Goal: Information Seeking & Learning: Learn about a topic

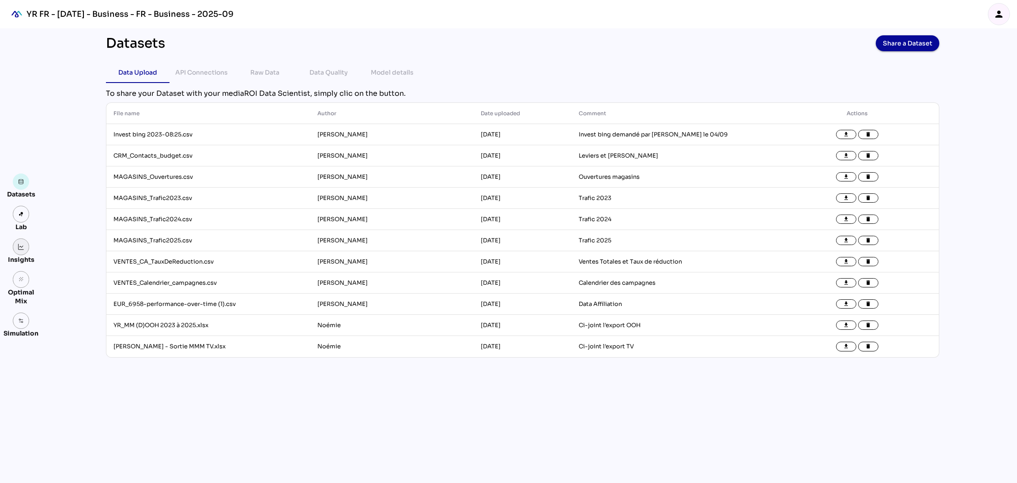
click at [22, 250] on link at bounding box center [21, 246] width 17 height 17
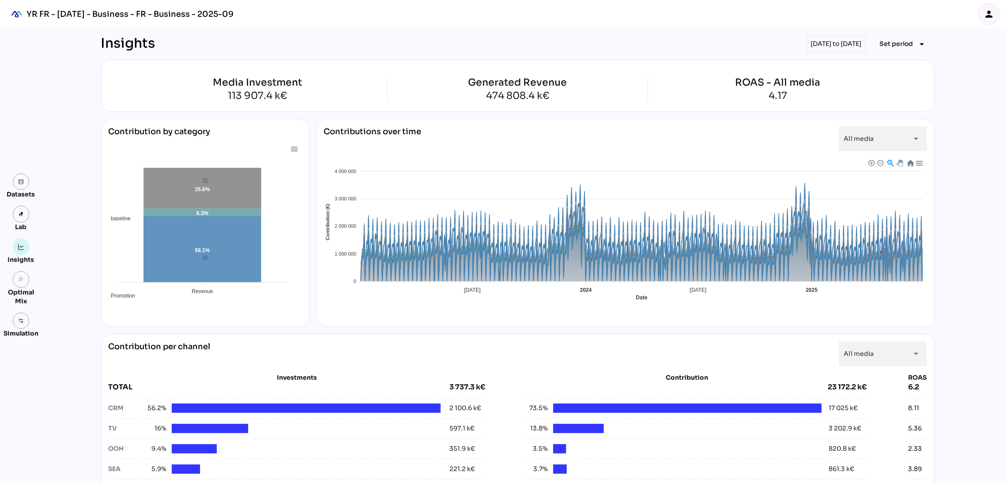
click at [841, 45] on div "[DATE] to [DATE]" at bounding box center [836, 43] width 59 height 17
click at [900, 46] on span "Set period" at bounding box center [897, 43] width 34 height 11
click at [908, 146] on div "Custom Period" at bounding box center [899, 148] width 59 height 8
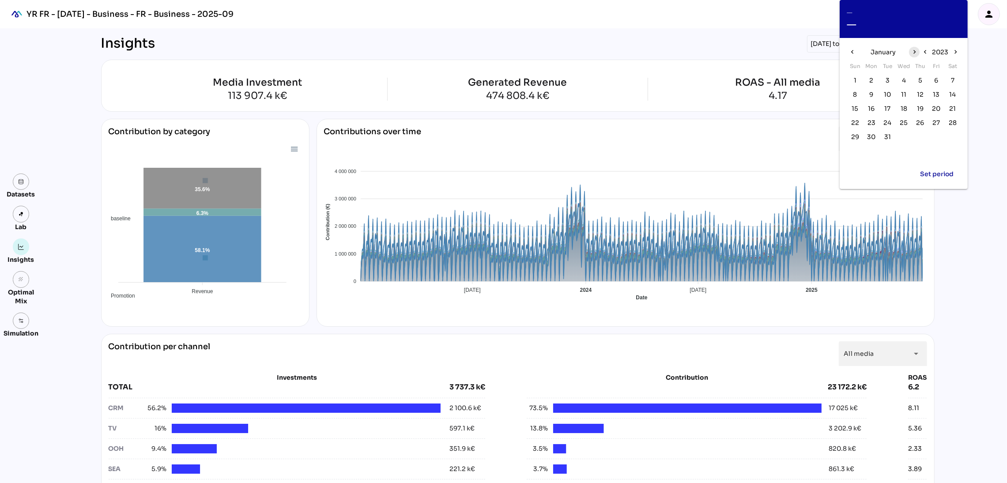
click at [914, 51] on icon "chevron_right" at bounding box center [915, 52] width 8 height 8
click at [939, 45] on button "2023" at bounding box center [940, 52] width 20 height 14
click at [923, 74] on span "2025" at bounding box center [929, 69] width 16 height 11
click at [870, 122] on span "17" at bounding box center [871, 123] width 6 height 10
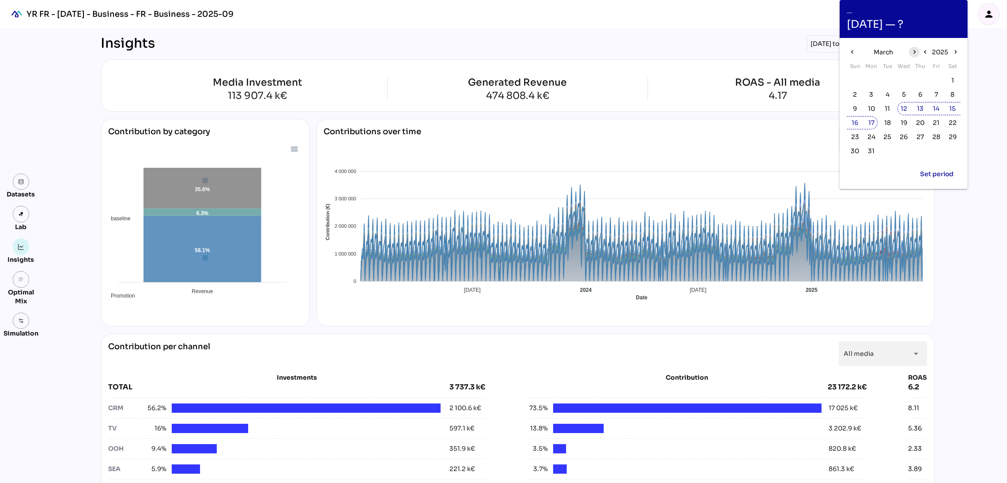
click at [918, 48] on icon "chevron_right" at bounding box center [915, 52] width 8 height 8
click at [957, 80] on span "5" at bounding box center [953, 80] width 10 height 10
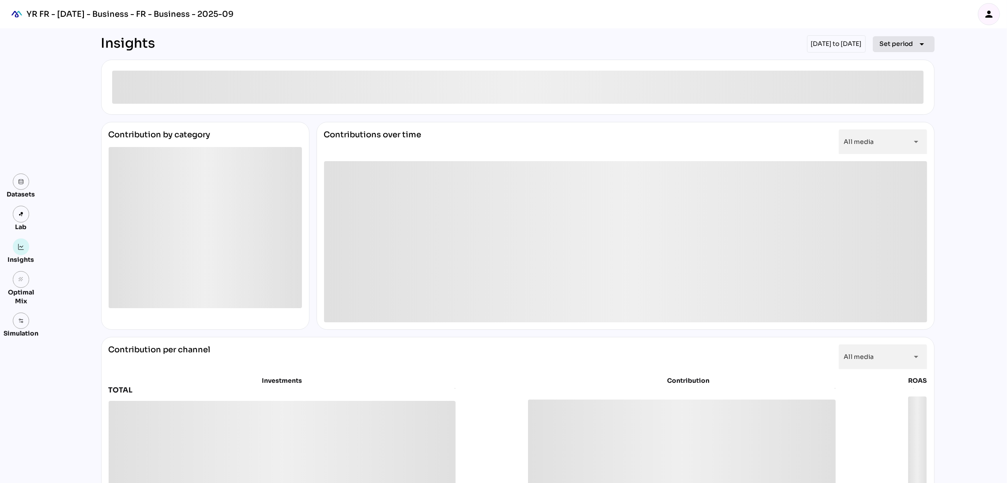
click at [886, 42] on span "Set period" at bounding box center [897, 43] width 34 height 11
click at [893, 146] on div "Custom Period" at bounding box center [899, 148] width 59 height 8
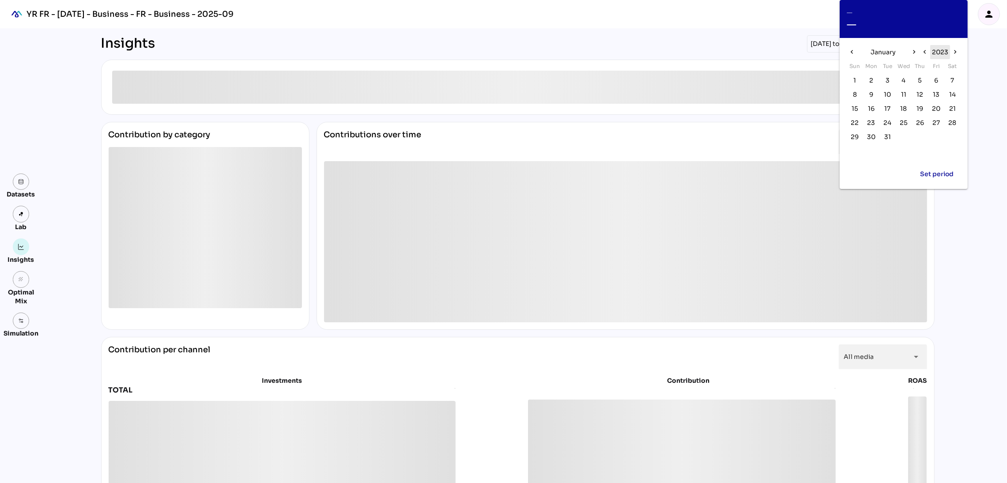
click at [938, 49] on span "2023" at bounding box center [940, 52] width 16 height 11
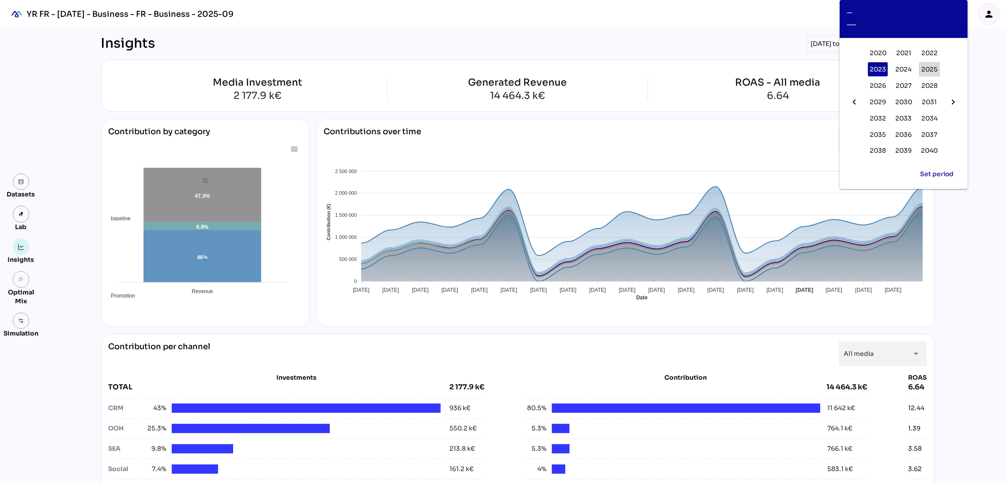
click at [927, 67] on span "2025" at bounding box center [929, 69] width 16 height 11
click at [912, 54] on icon "chevron_right" at bounding box center [915, 52] width 8 height 8
click at [867, 121] on span "17" at bounding box center [871, 123] width 10 height 10
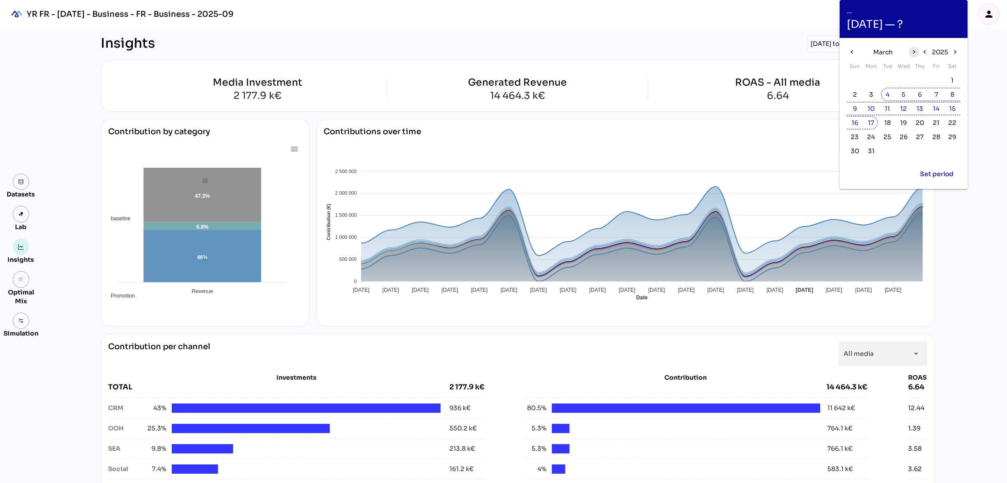
click at [912, 50] on icon "chevron_right" at bounding box center [915, 52] width 8 height 8
click at [854, 98] on span "6" at bounding box center [855, 95] width 4 height 10
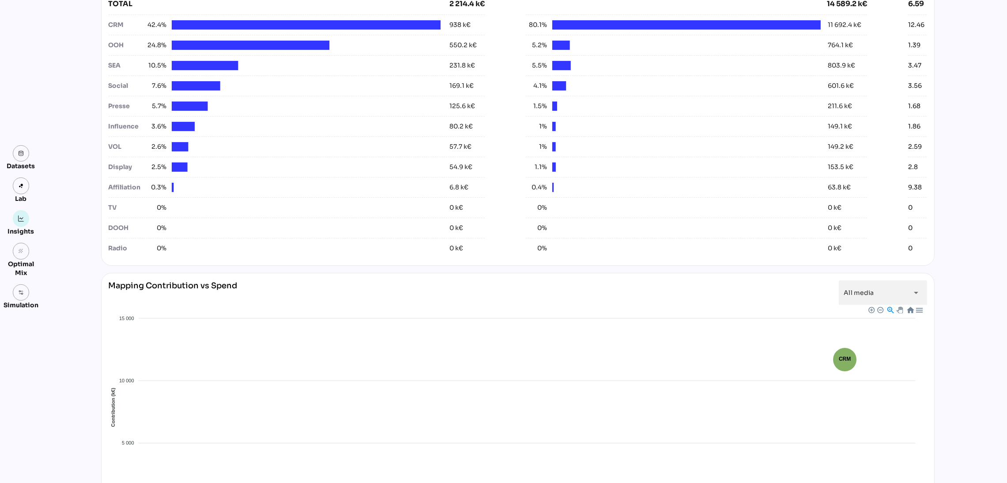
scroll to position [272, 0]
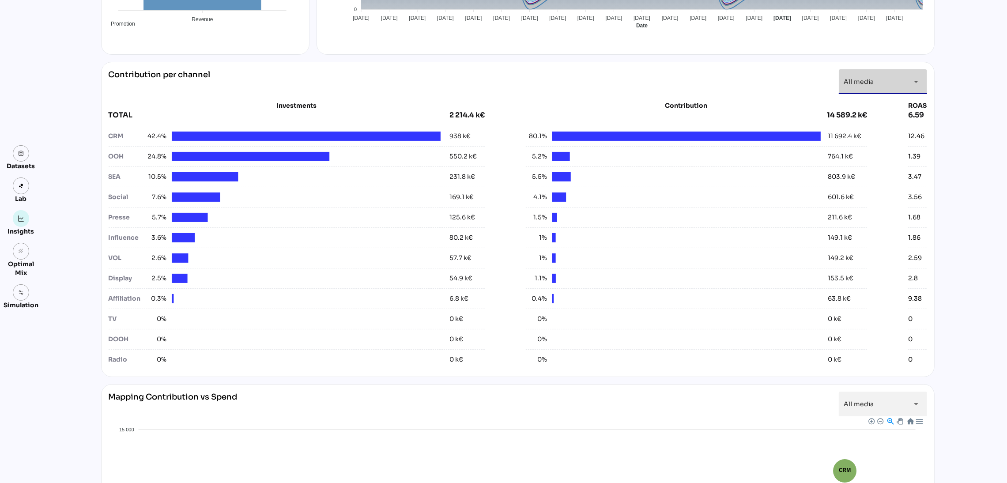
click at [883, 80] on div "All media *********" at bounding box center [875, 81] width 62 height 25
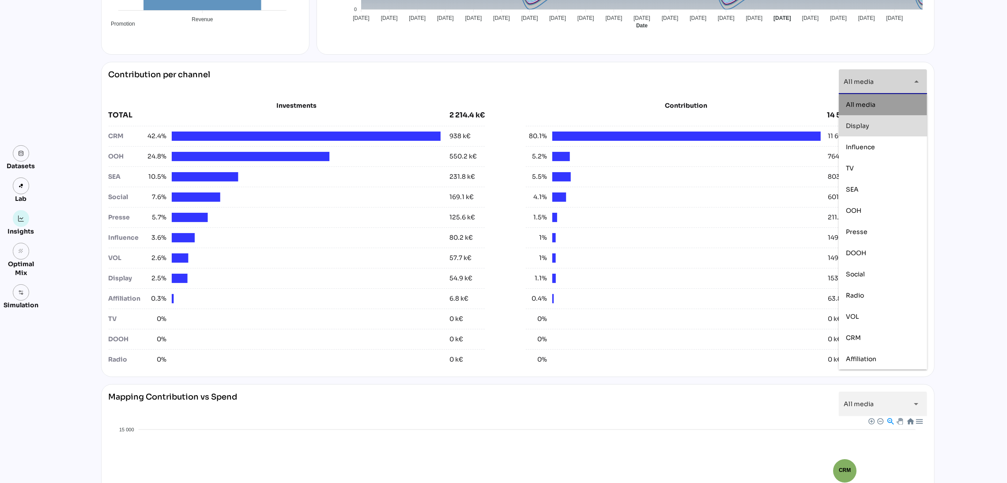
click at [873, 120] on div "Display" at bounding box center [883, 126] width 74 height 14
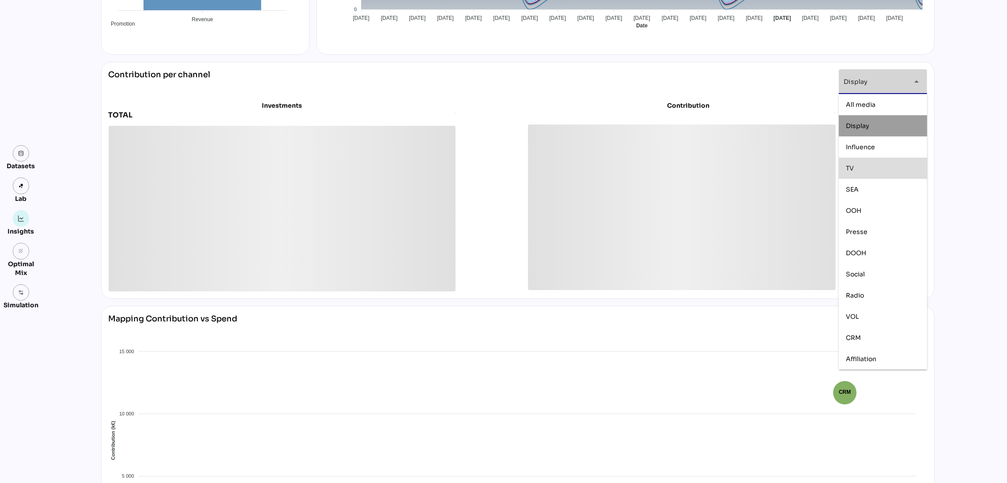
click at [877, 172] on div "TV" at bounding box center [883, 168] width 74 height 14
click at [886, 214] on div "OOH" at bounding box center [883, 211] width 74 height 8
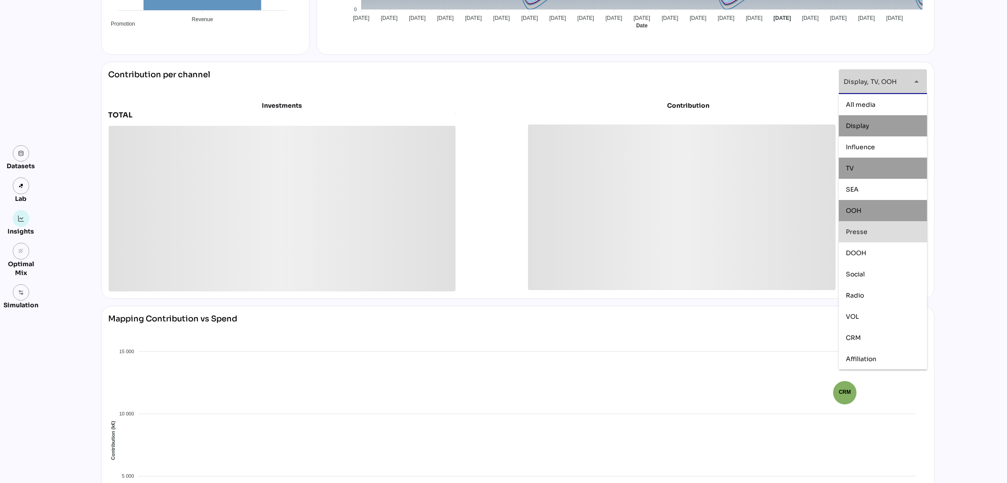
click at [888, 238] on div "Presse" at bounding box center [883, 232] width 74 height 14
click at [889, 250] on div "DOOH" at bounding box center [883, 253] width 74 height 8
click at [893, 273] on div "Social" at bounding box center [883, 275] width 74 height 8
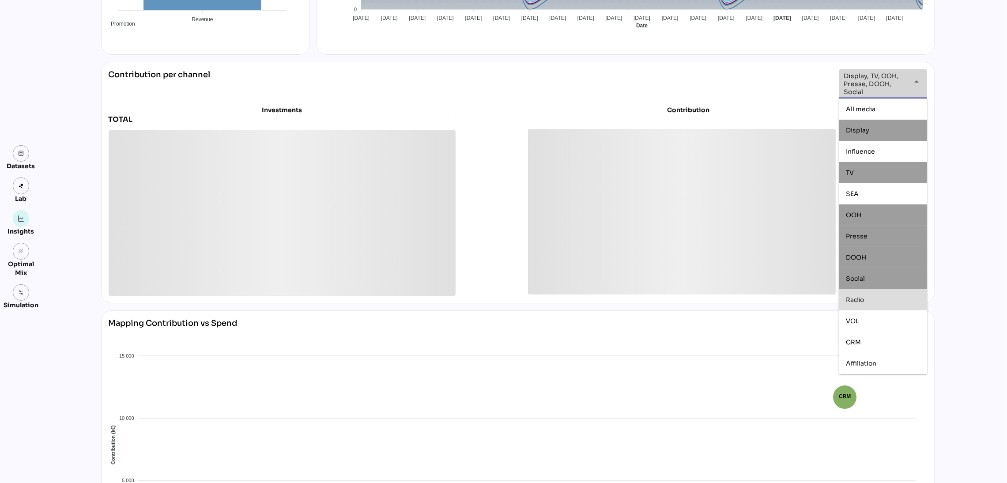
click at [896, 300] on div "Radio" at bounding box center [883, 300] width 74 height 8
click at [894, 324] on div "VOL" at bounding box center [883, 321] width 74 height 8
type input "**********"
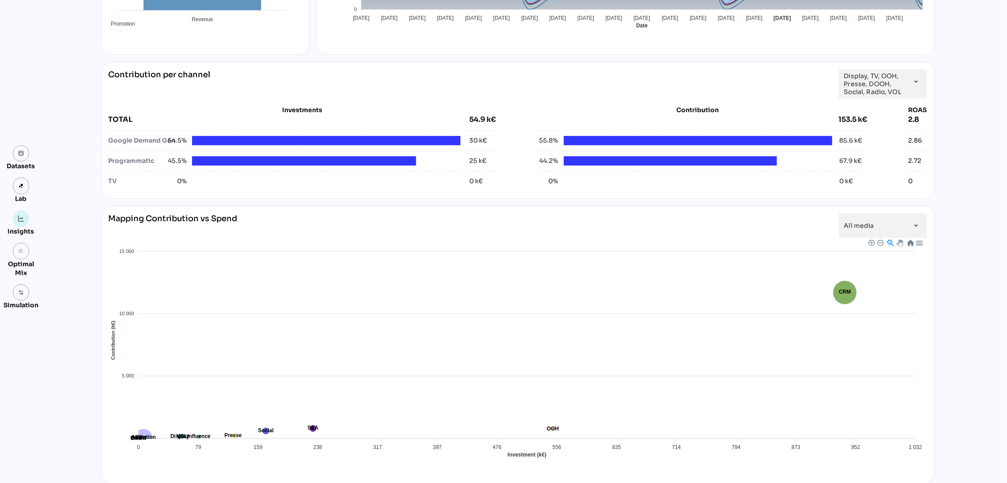
click at [969, 147] on div "Datasets Lab Insights grain Optimal Mix Simulation Insights [DATE] to [DATE] Se…" at bounding box center [503, 231] width 1007 height 950
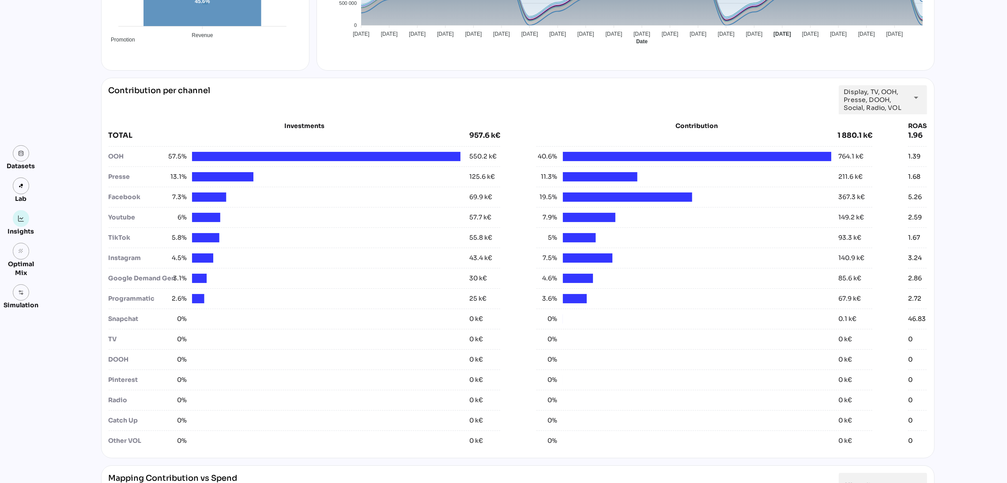
scroll to position [0, 0]
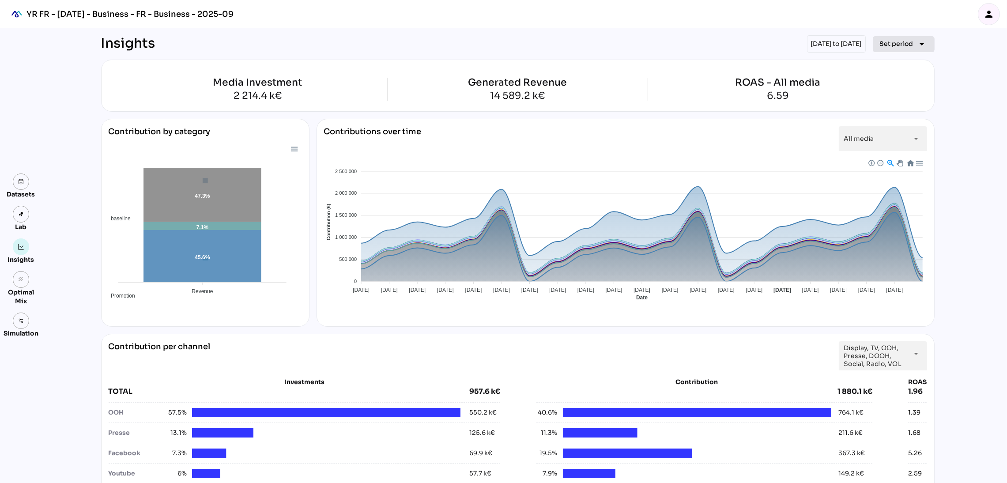
click at [915, 45] on span "Set period arrow_drop_down" at bounding box center [904, 44] width 48 height 12
click at [914, 140] on div "Custom Period" at bounding box center [899, 148] width 73 height 21
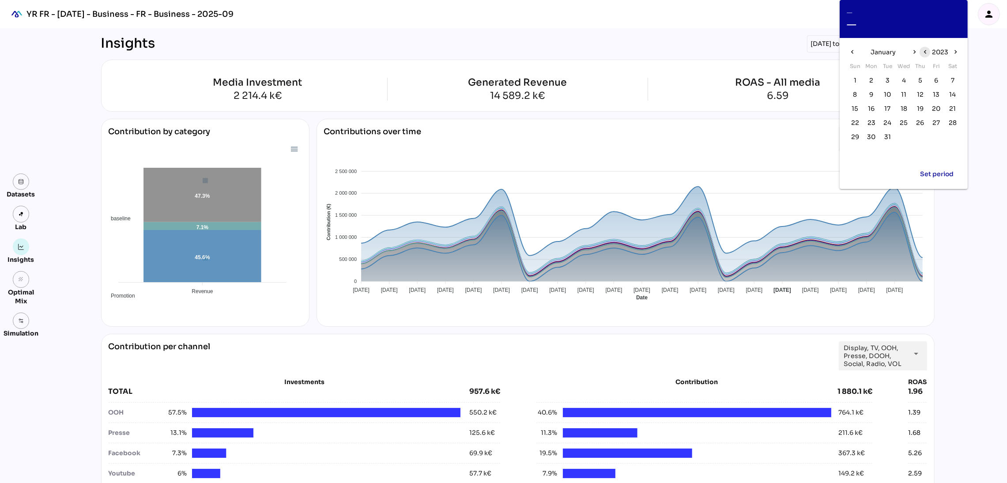
click at [929, 48] on span "chevron_left" at bounding box center [924, 52] width 11 height 11
click at [947, 50] on span "2022" at bounding box center [940, 52] width 16 height 11
click at [897, 74] on span "2024" at bounding box center [904, 69] width 16 height 11
click at [893, 50] on span "January" at bounding box center [883, 52] width 25 height 11
click at [904, 138] on button "Nov" at bounding box center [903, 145] width 29 height 16
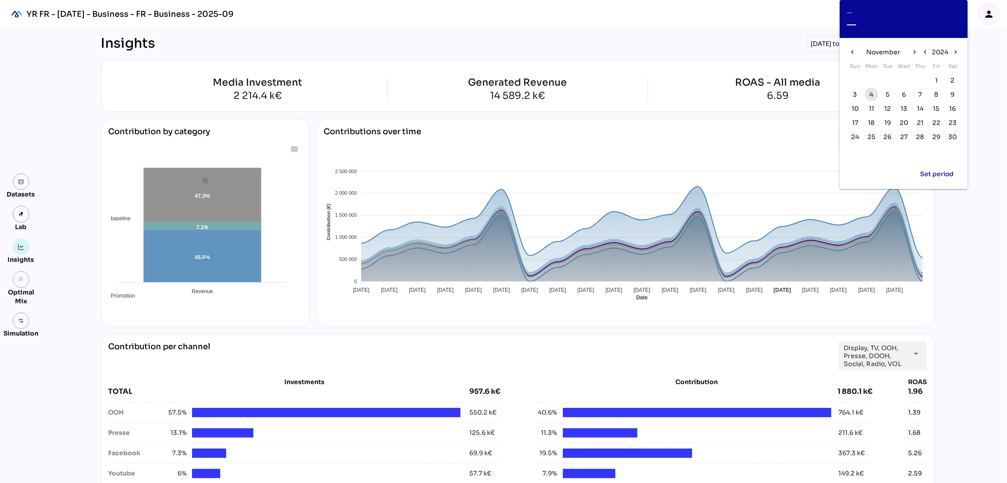
click at [874, 91] on span "4" at bounding box center [872, 95] width 10 height 10
click at [915, 53] on icon "chevron_right" at bounding box center [915, 52] width 8 height 8
click at [891, 136] on span "31" at bounding box center [888, 137] width 10 height 10
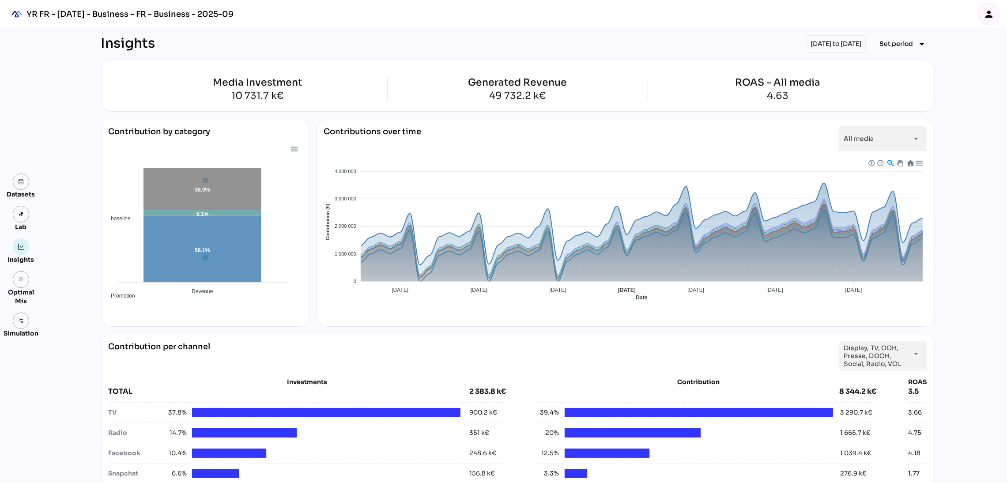
click at [841, 45] on div "[DATE] to [DATE]" at bounding box center [836, 43] width 59 height 17
click at [902, 37] on button "Set period arrow_drop_down" at bounding box center [904, 44] width 62 height 16
click at [910, 143] on div "Custom Period" at bounding box center [899, 148] width 59 height 14
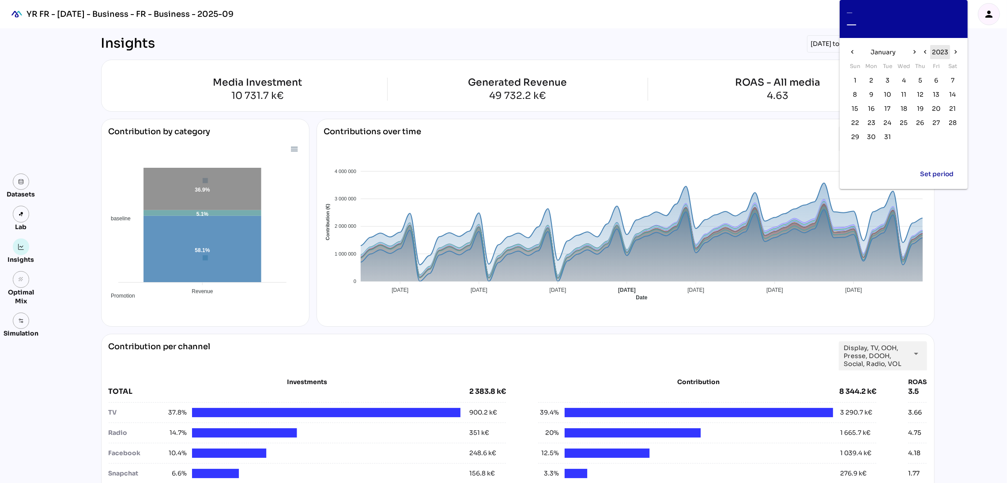
click at [931, 53] on button "2023" at bounding box center [940, 52] width 20 height 14
click at [873, 68] on span "2023" at bounding box center [878, 69] width 16 height 11
click at [883, 49] on span "January" at bounding box center [883, 52] width 25 height 11
click at [915, 143] on button "Nov" at bounding box center [903, 145] width 29 height 16
click at [865, 92] on button "6" at bounding box center [871, 94] width 13 height 13
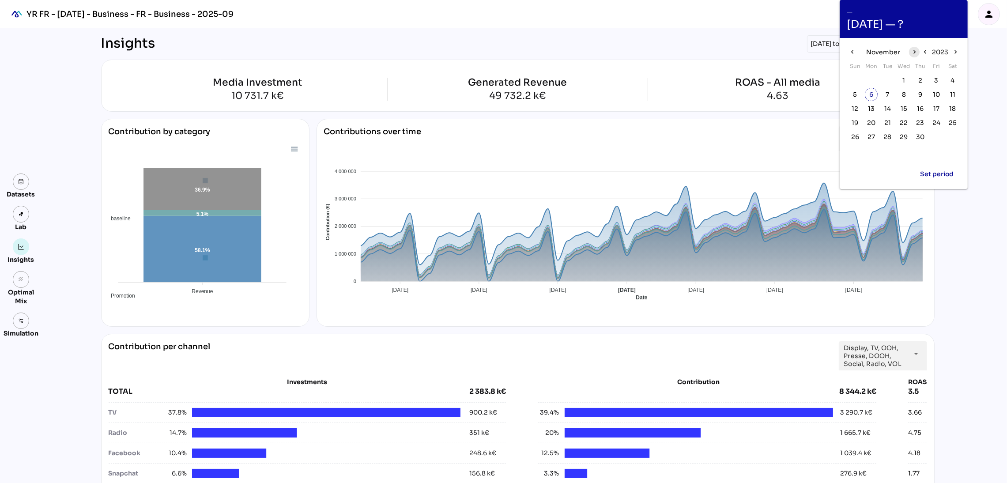
click at [912, 47] on span "chevron_right" at bounding box center [914, 52] width 11 height 11
click at [856, 150] on span "31" at bounding box center [855, 151] width 7 height 10
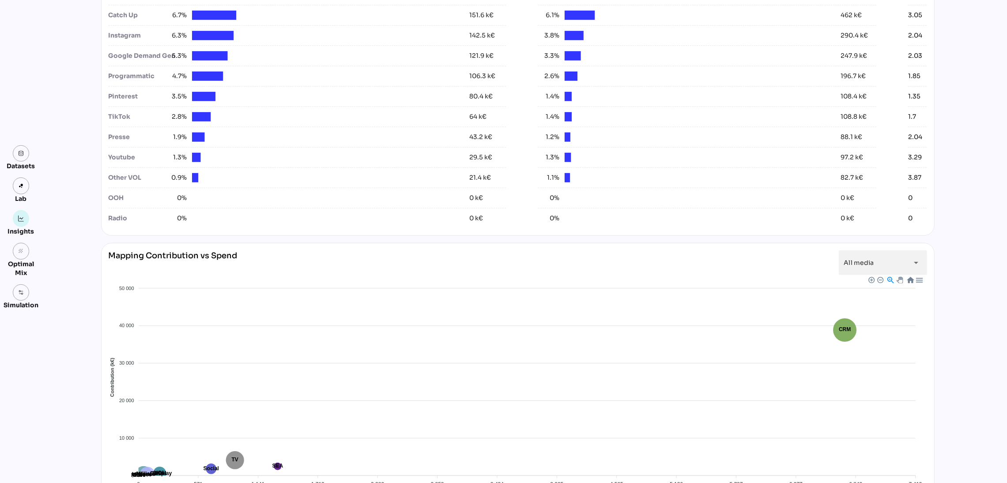
scroll to position [480, 0]
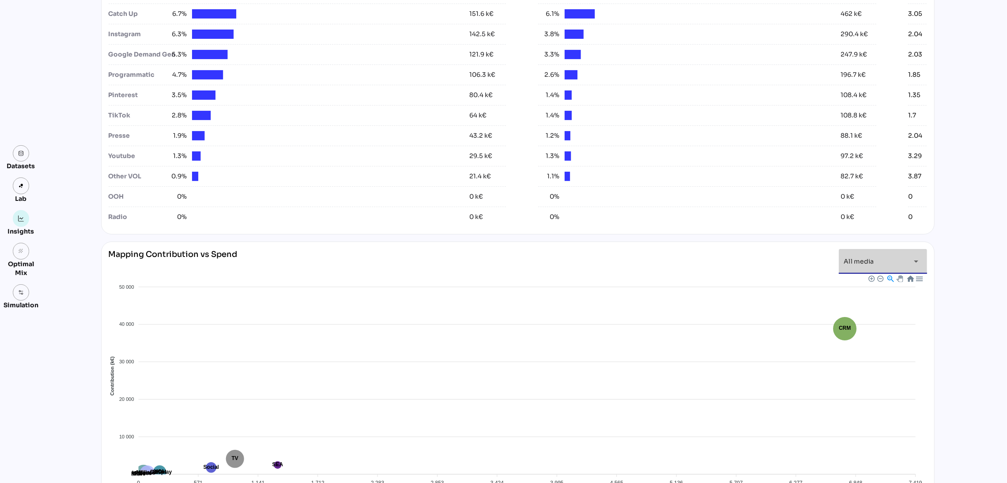
click at [906, 253] on div "arrow_drop_down" at bounding box center [914, 261] width 16 height 25
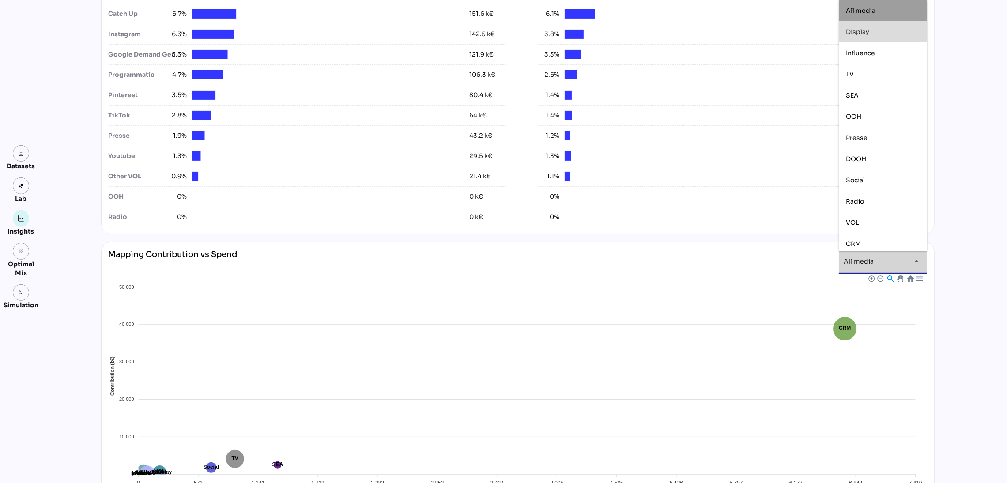
click at [859, 36] on div "Display" at bounding box center [883, 32] width 74 height 14
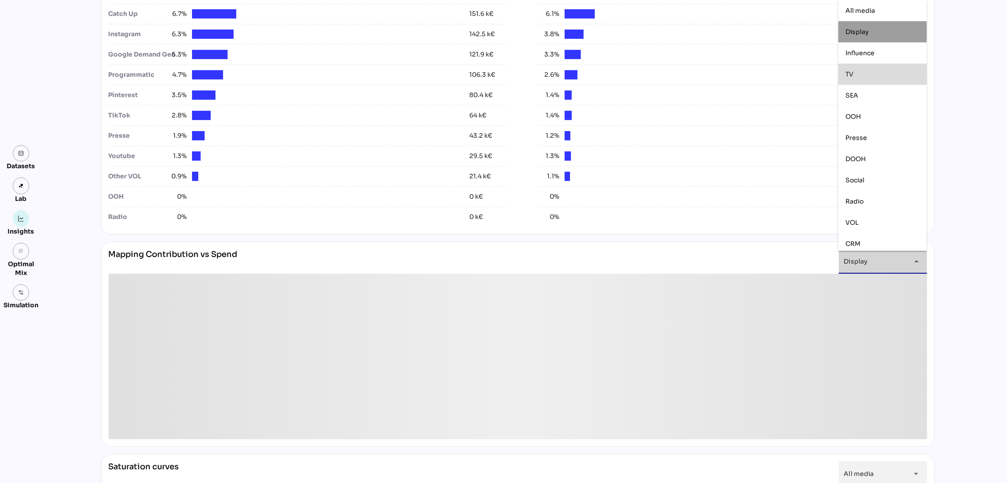
click at [874, 76] on div "TV" at bounding box center [882, 75] width 74 height 8
click at [883, 113] on div "OOH" at bounding box center [882, 117] width 74 height 8
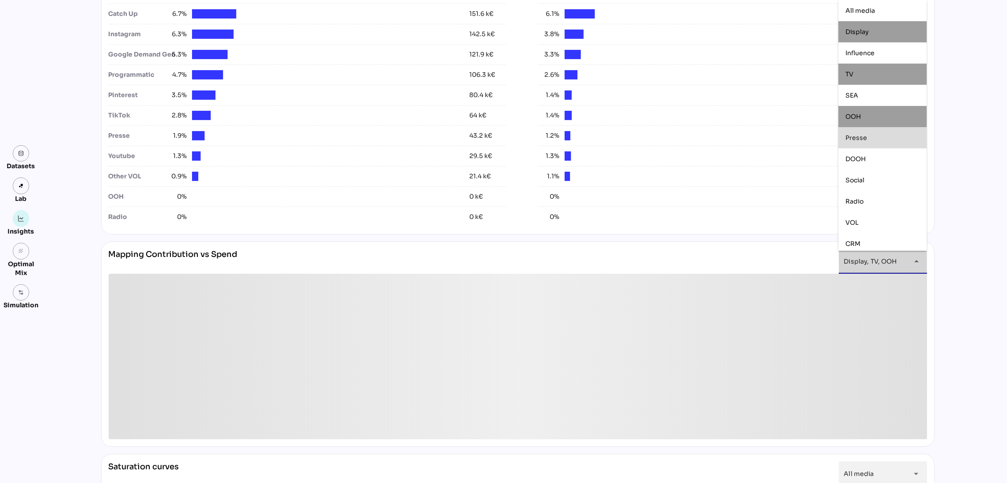
click at [886, 138] on div "Presse" at bounding box center [882, 138] width 74 height 8
click at [888, 152] on div "DOOH" at bounding box center [882, 159] width 74 height 14
click at [891, 177] on div "Social" at bounding box center [882, 181] width 74 height 8
type input "**********"
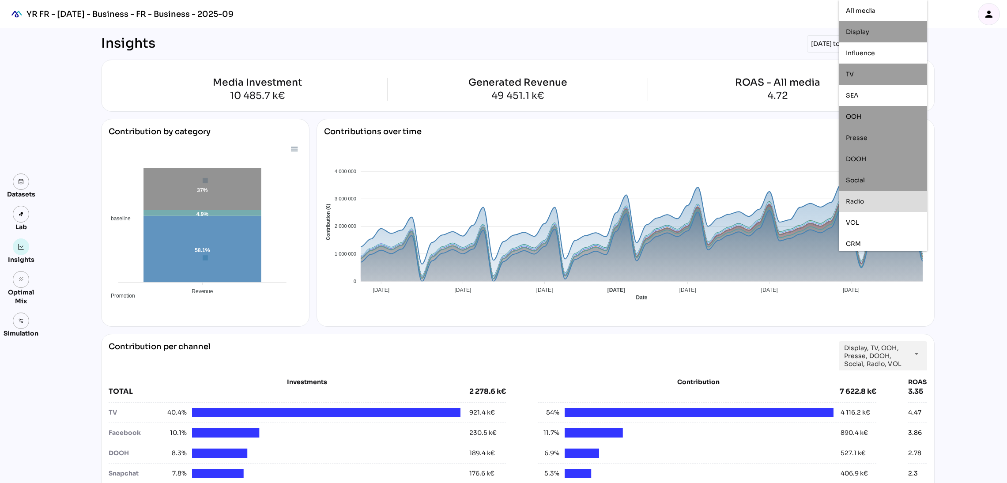
scroll to position [480, 0]
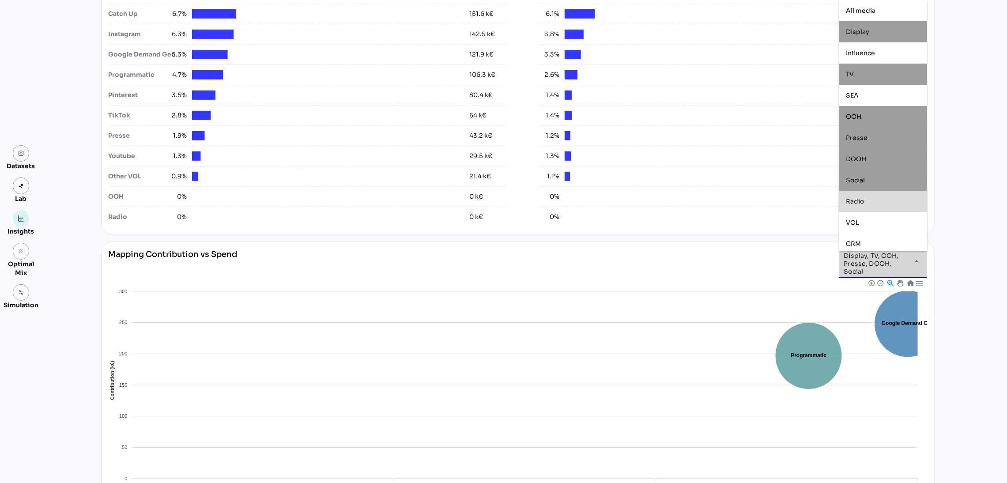
click at [893, 200] on div "Radio" at bounding box center [883, 202] width 74 height 8
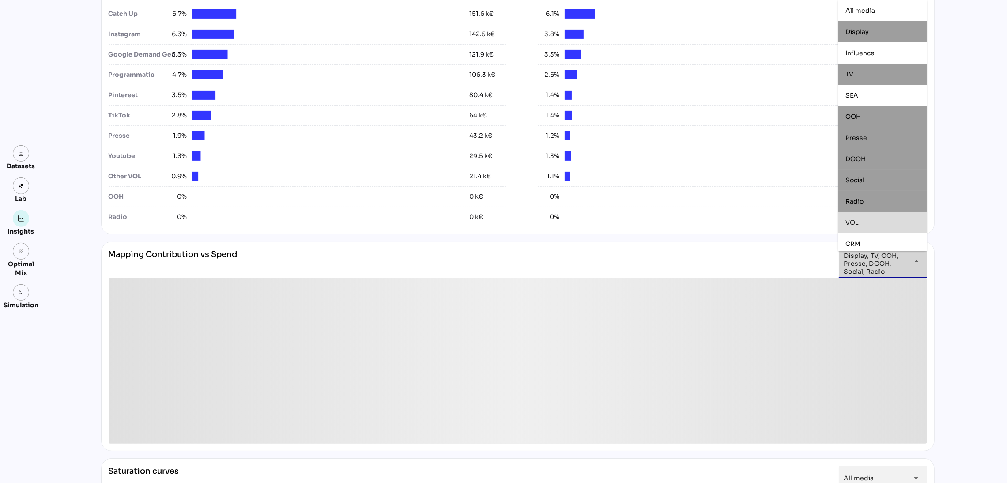
click at [895, 215] on div "VOL" at bounding box center [882, 222] width 88 height 21
type input "**********"
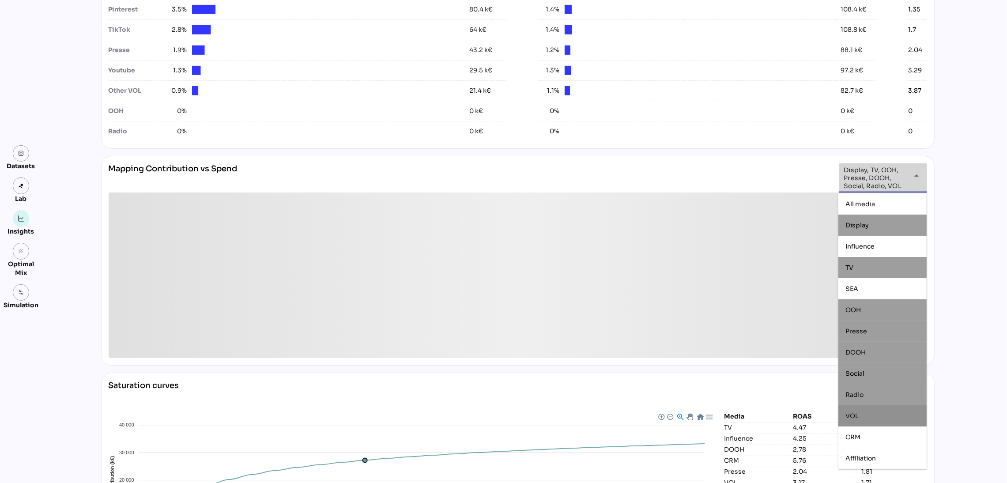
scroll to position [566, 0]
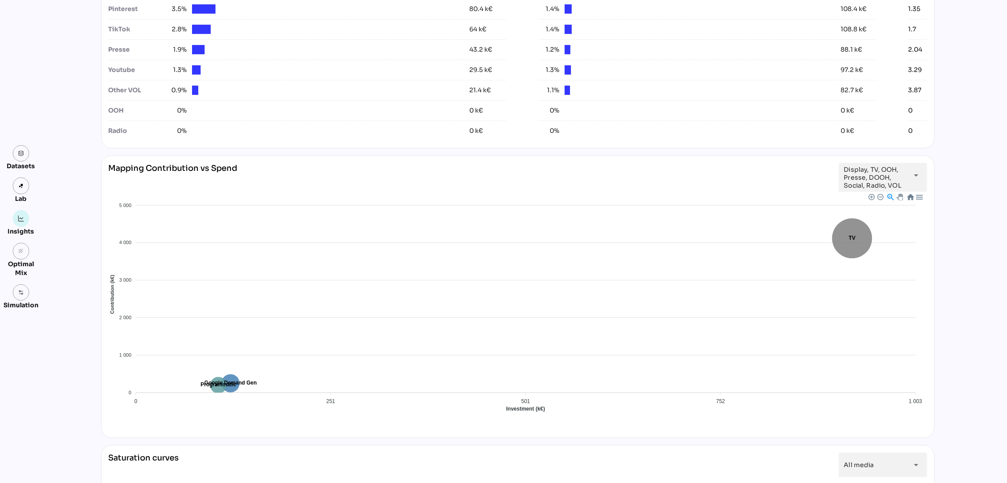
click at [954, 256] on div "**********" at bounding box center [503, 61] width 1007 height 1198
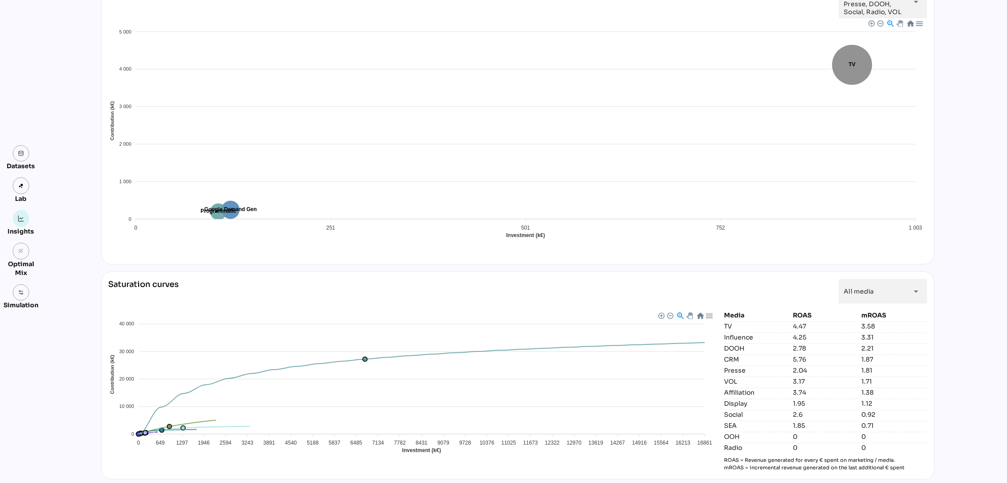
scroll to position [745, 0]
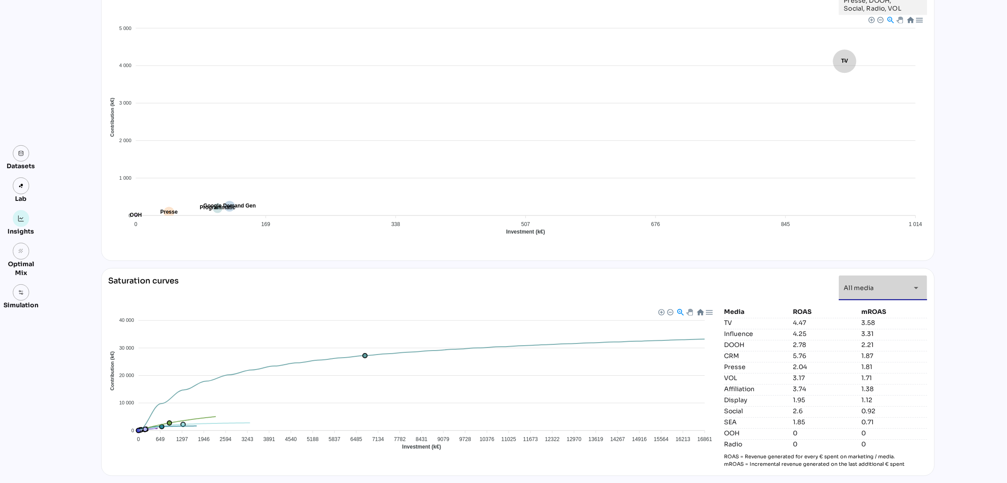
click at [884, 286] on div "All media *********" at bounding box center [875, 287] width 62 height 25
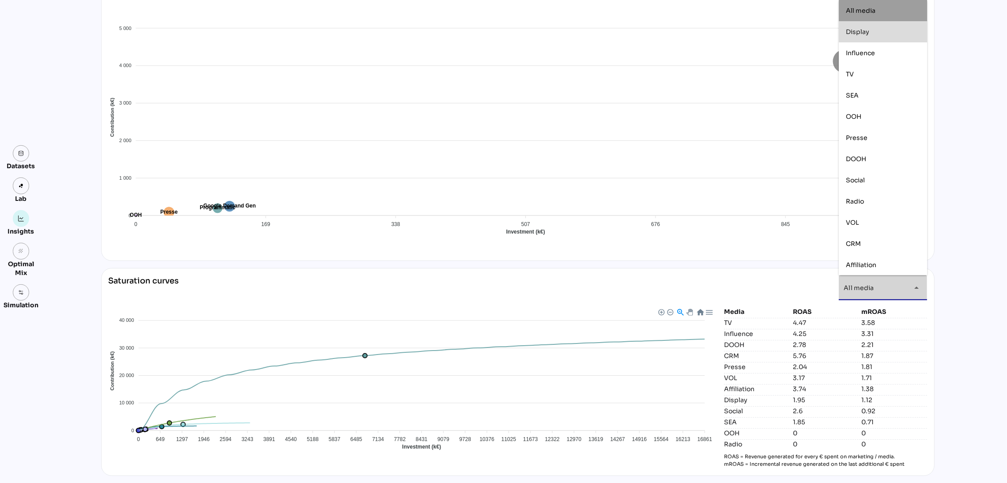
click at [878, 38] on div "Display" at bounding box center [883, 32] width 74 height 14
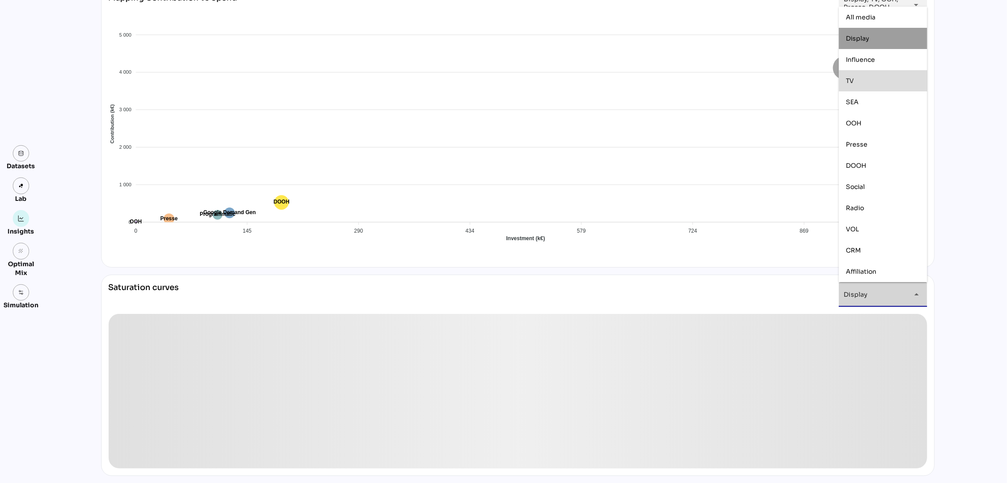
click at [886, 83] on div "TV" at bounding box center [883, 81] width 74 height 8
click at [898, 124] on div "OOH" at bounding box center [883, 123] width 74 height 8
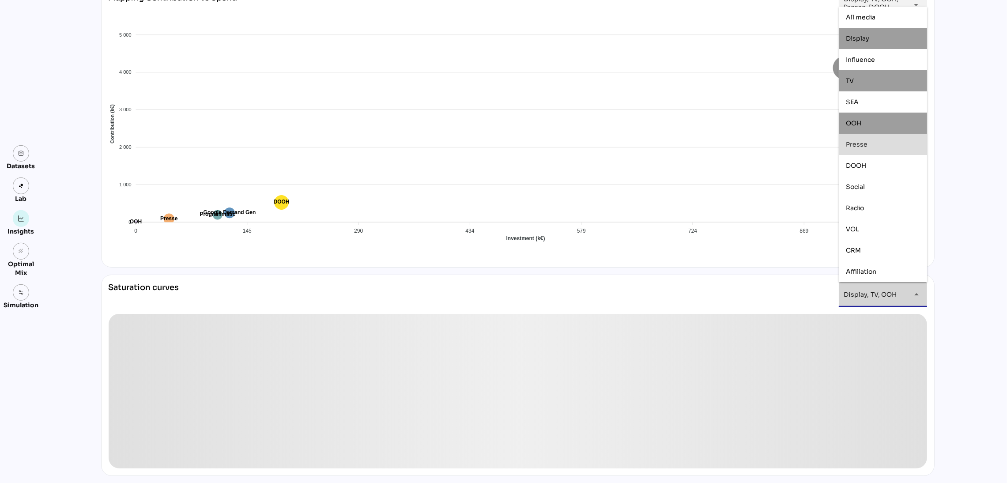
click at [903, 141] on div "Presse" at bounding box center [883, 144] width 74 height 8
click at [906, 168] on div "DOOH" at bounding box center [883, 166] width 74 height 8
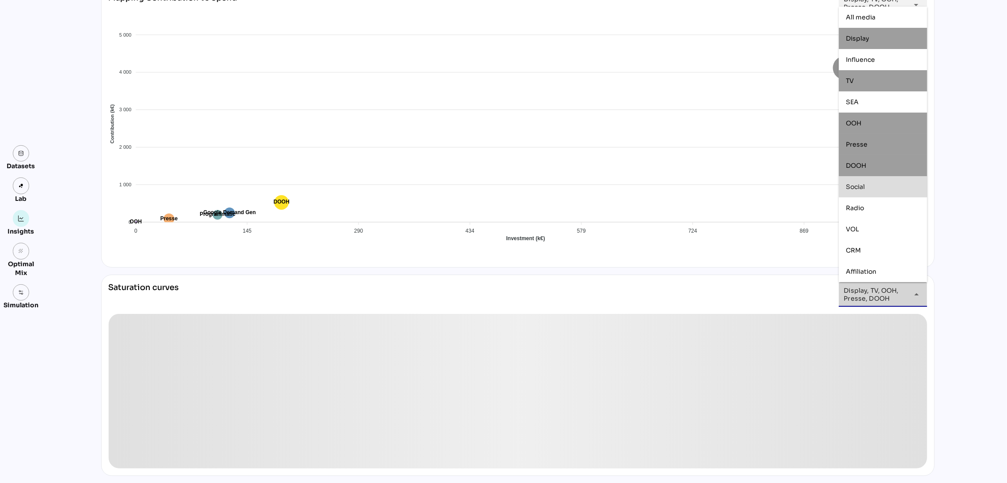
click at [906, 191] on div "Social" at bounding box center [883, 187] width 74 height 14
click at [912, 212] on div "Radio" at bounding box center [883, 208] width 74 height 14
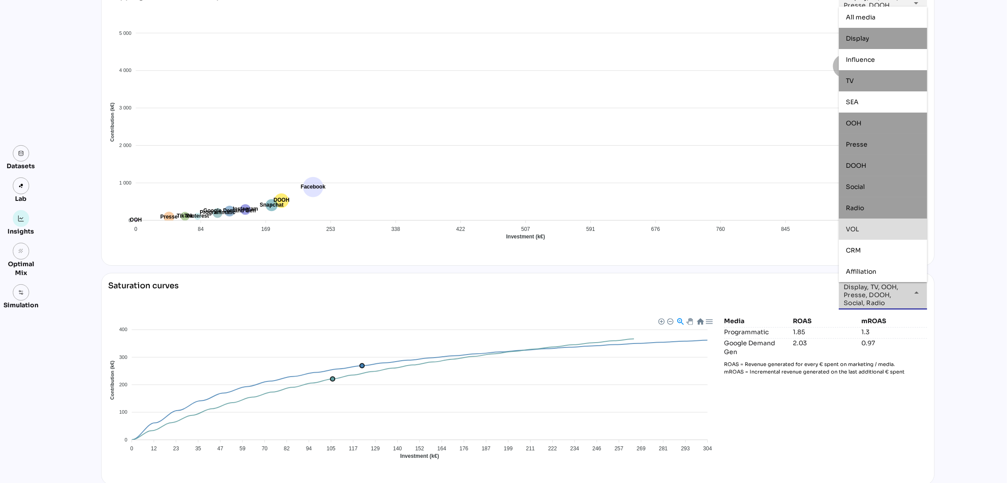
click at [915, 226] on div "VOL" at bounding box center [883, 229] width 74 height 8
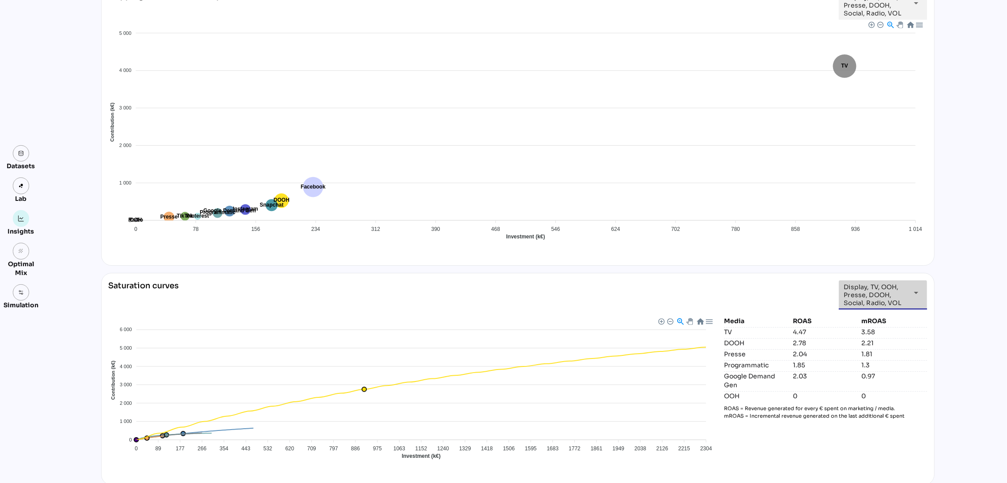
scroll to position [749, 0]
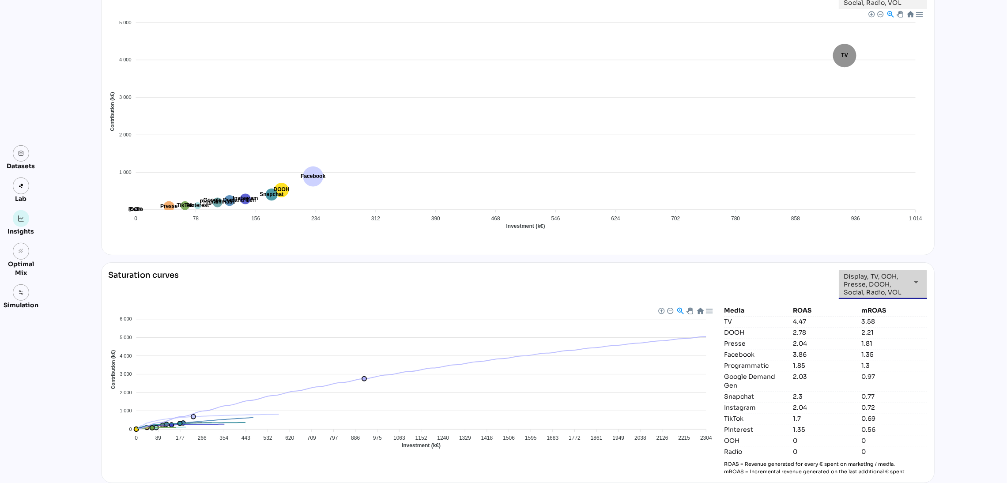
click at [889, 291] on span "Display, TV, OOH, Presse, DOOH, Social, Radio, VOL" at bounding box center [875, 284] width 62 height 24
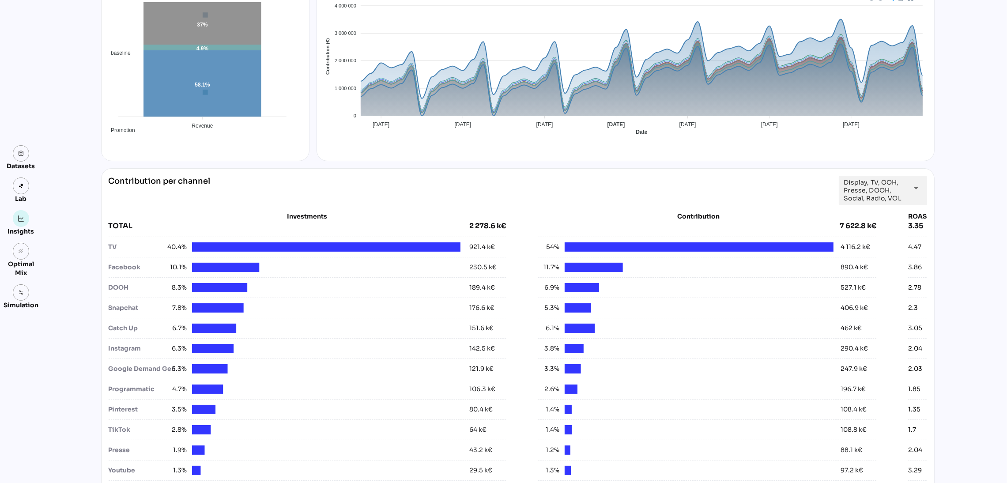
scroll to position [0, 0]
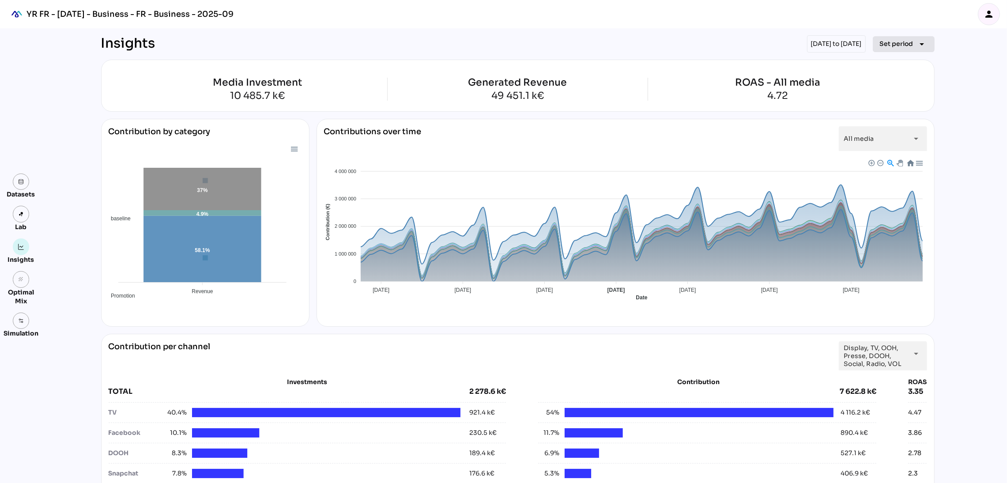
click at [899, 49] on span "Set period" at bounding box center [897, 43] width 34 height 11
click at [901, 154] on div "Custom Period" at bounding box center [899, 148] width 59 height 14
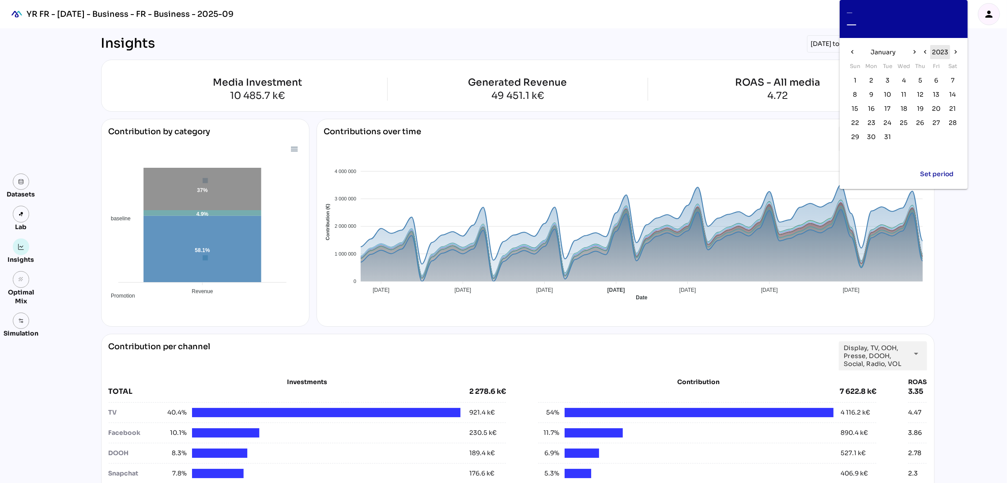
click at [936, 53] on span "2023" at bounding box center [940, 52] width 16 height 11
click at [901, 69] on span "2024" at bounding box center [904, 69] width 16 height 11
click at [883, 52] on span "January" at bounding box center [883, 52] width 25 height 11
click at [942, 115] on span "Sep" at bounding box center [942, 116] width 12 height 11
click at [922, 109] on span "19" at bounding box center [920, 109] width 7 height 10
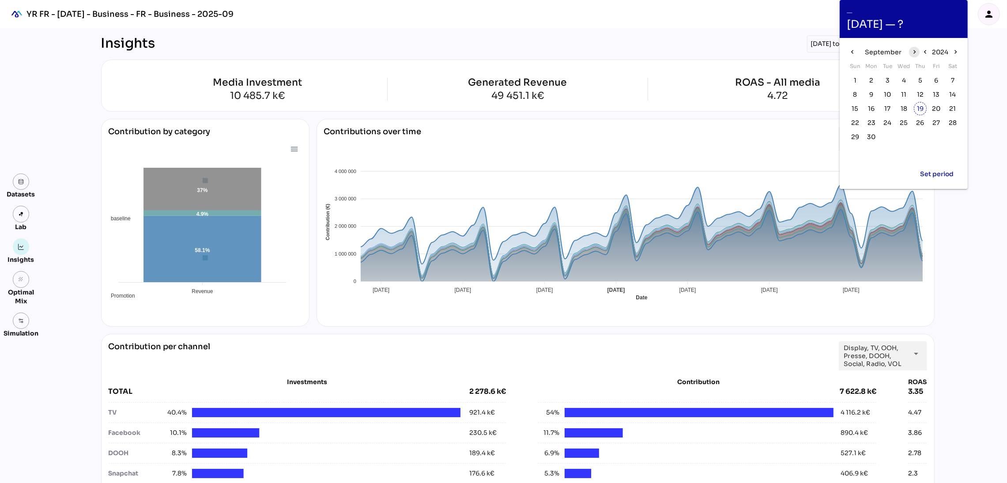
click at [915, 52] on icon "chevron_right" at bounding box center [915, 52] width 8 height 8
click at [899, 109] on span "16" at bounding box center [904, 109] width 10 height 10
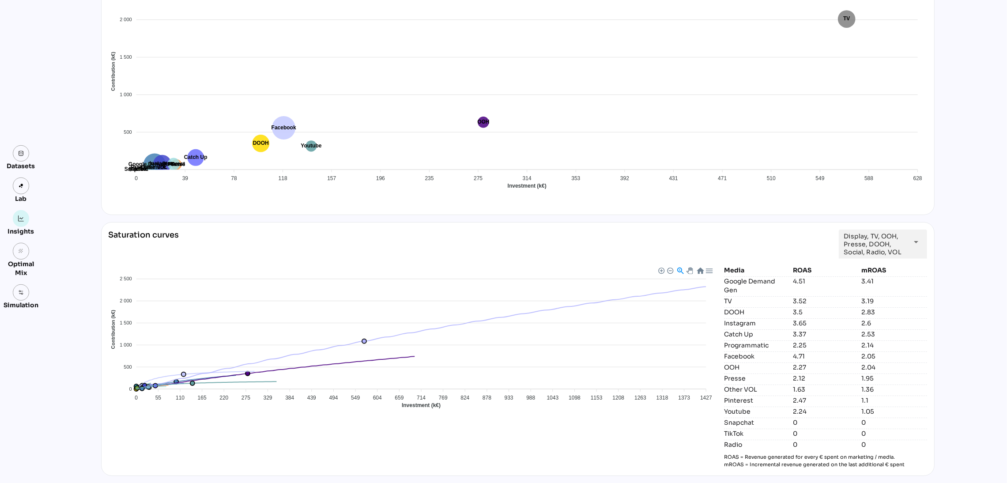
scroll to position [765, 0]
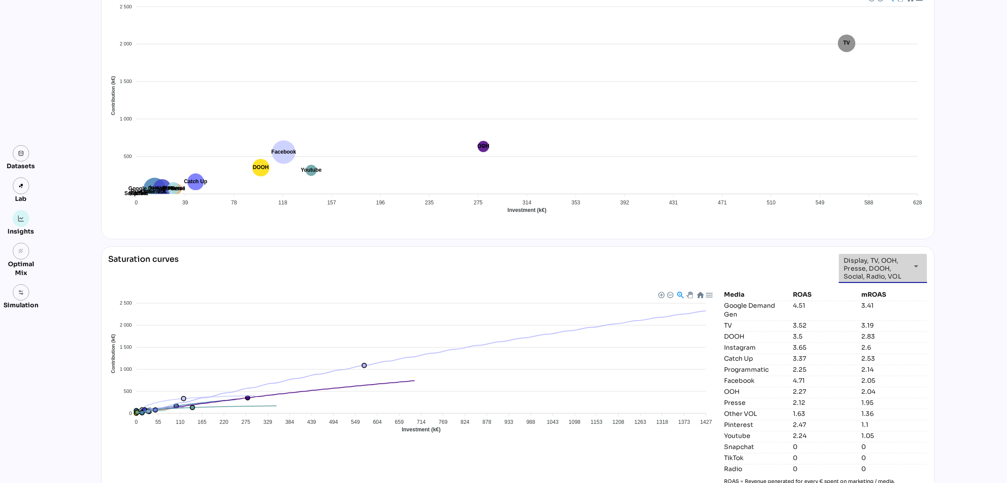
click at [881, 270] on span "Display, TV, OOH, Presse, DOOH, Social, Radio, VOL" at bounding box center [875, 268] width 62 height 24
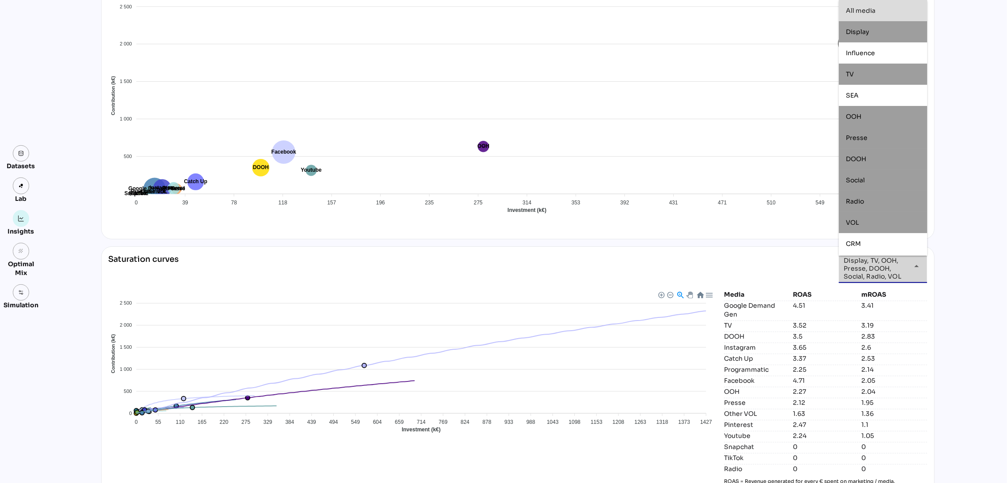
click at [857, 11] on span "All media" at bounding box center [861, 11] width 30 height 8
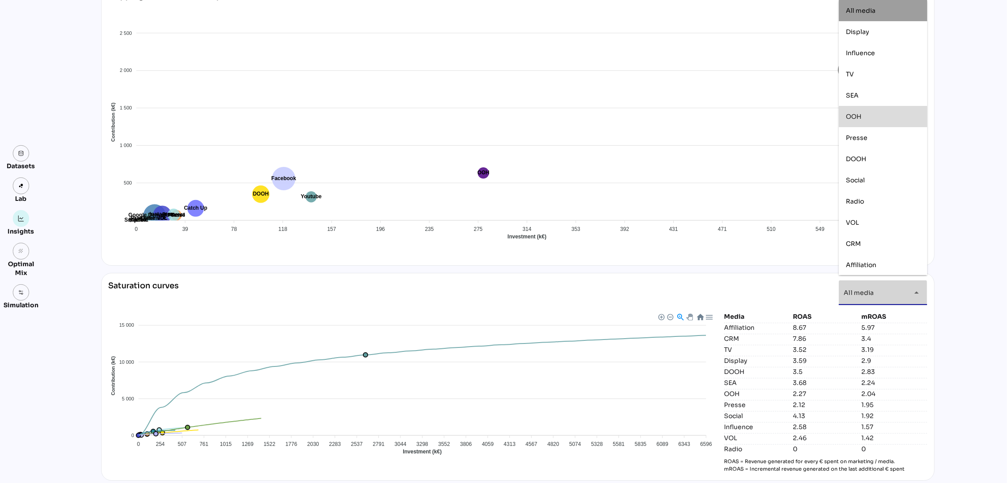
scroll to position [745, 0]
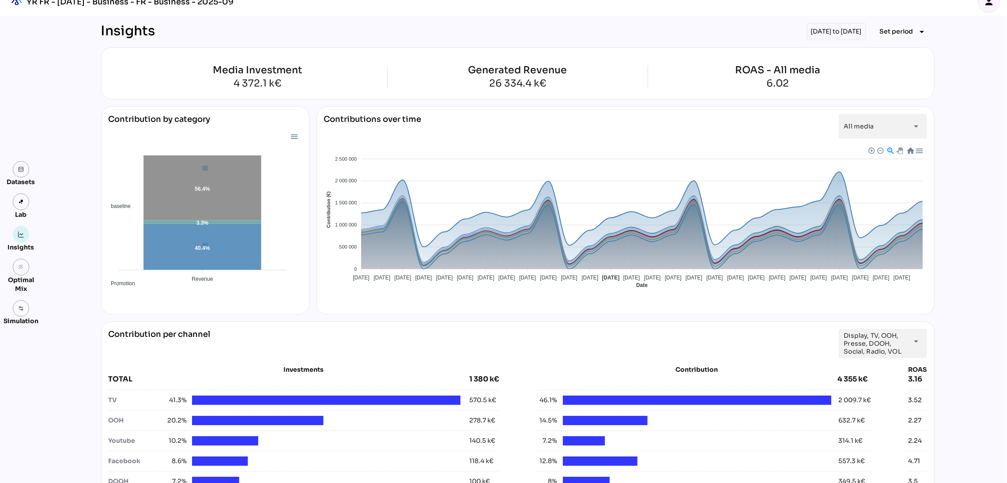
scroll to position [0, 0]
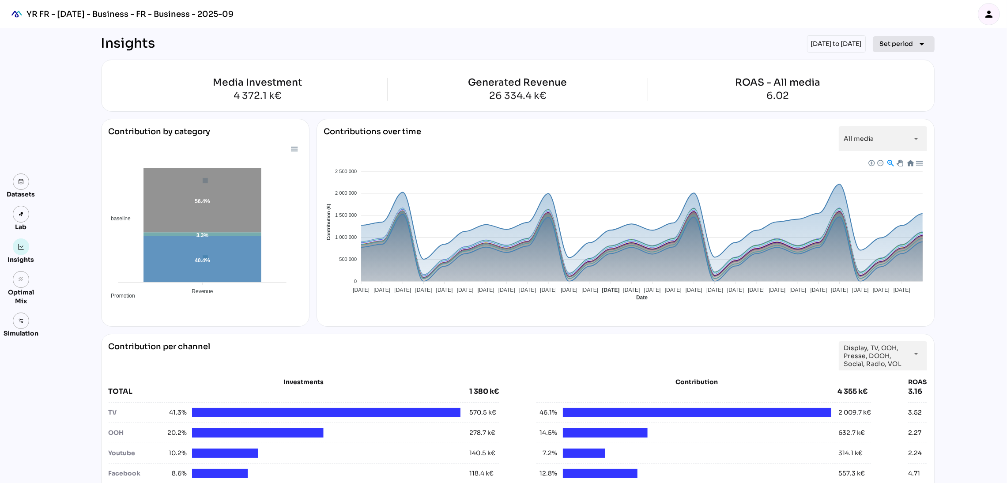
click at [901, 45] on span "Set period" at bounding box center [897, 43] width 34 height 11
click at [899, 143] on div "Custom Period" at bounding box center [899, 148] width 59 height 14
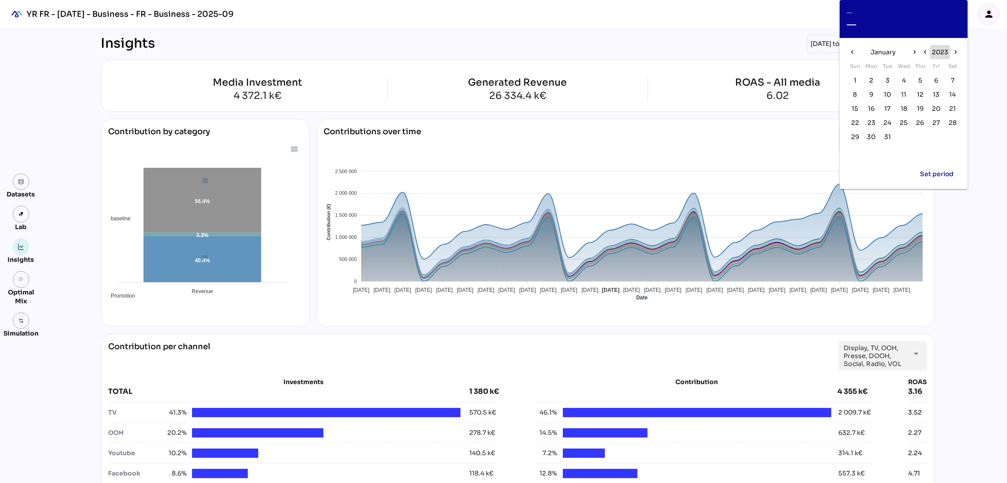
click at [938, 52] on span "2023" at bounding box center [940, 52] width 16 height 11
click at [901, 70] on span "2024" at bounding box center [904, 69] width 16 height 11
click at [890, 48] on span "January" at bounding box center [883, 52] width 25 height 11
click at [906, 64] on span "Feb" at bounding box center [903, 59] width 11 height 11
click at [873, 122] on span "19" at bounding box center [871, 123] width 7 height 10
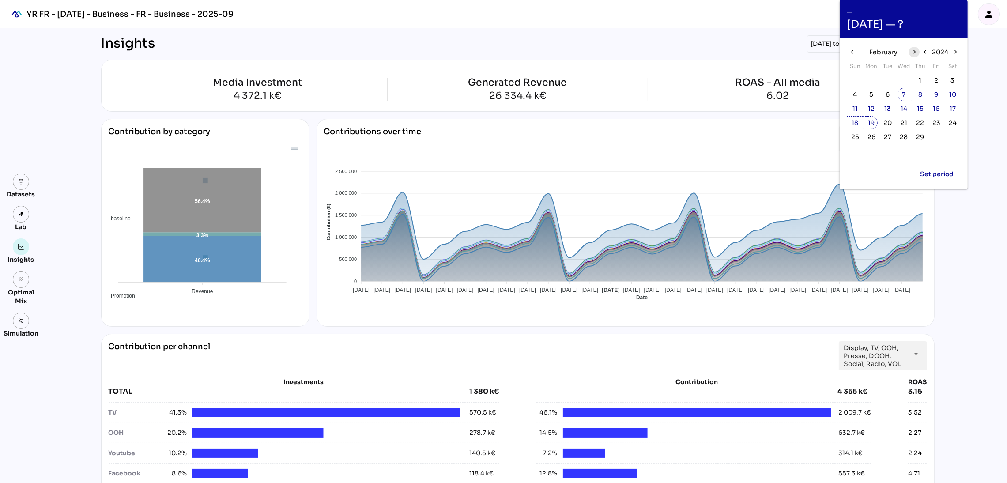
click at [916, 54] on icon "chevron_right" at bounding box center [915, 52] width 8 height 8
click at [861, 109] on button "10" at bounding box center [854, 108] width 13 height 13
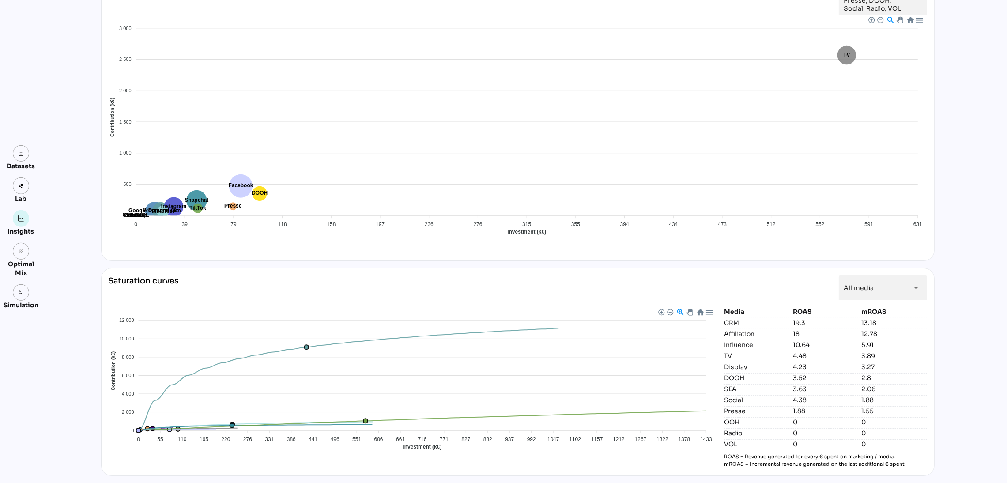
scroll to position [745, 0]
click at [880, 287] on div "All media *********" at bounding box center [875, 287] width 62 height 25
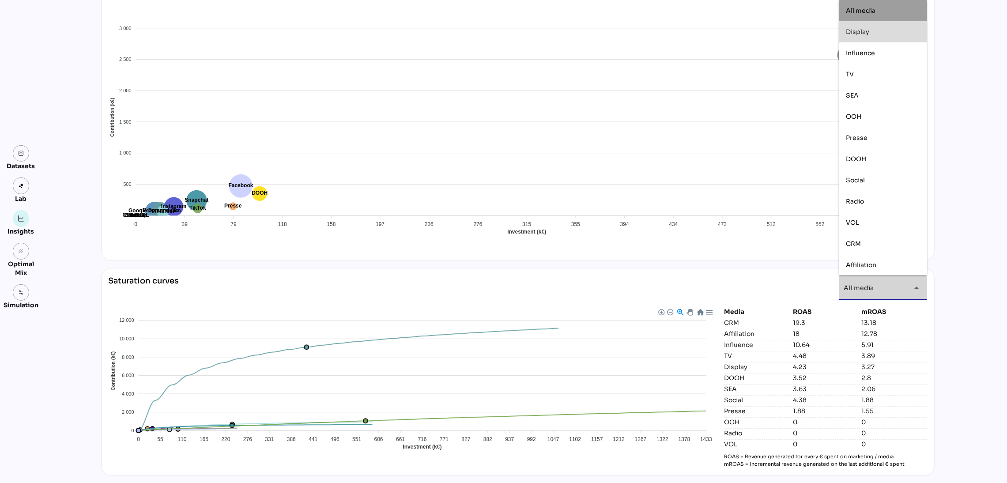
click at [875, 24] on div "Display" at bounding box center [883, 31] width 88 height 21
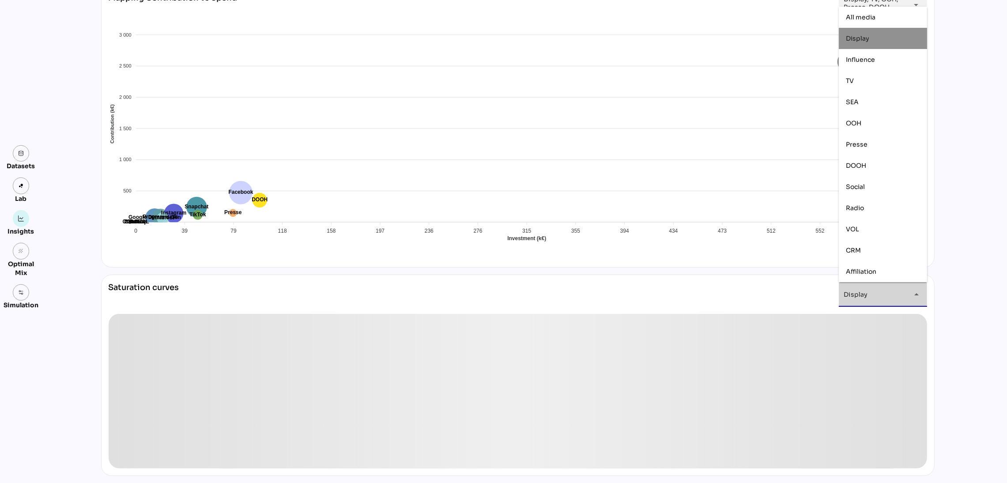
scroll to position [738, 0]
click at [878, 82] on div "TV" at bounding box center [883, 81] width 74 height 8
click at [891, 144] on div "Presse" at bounding box center [883, 144] width 74 height 8
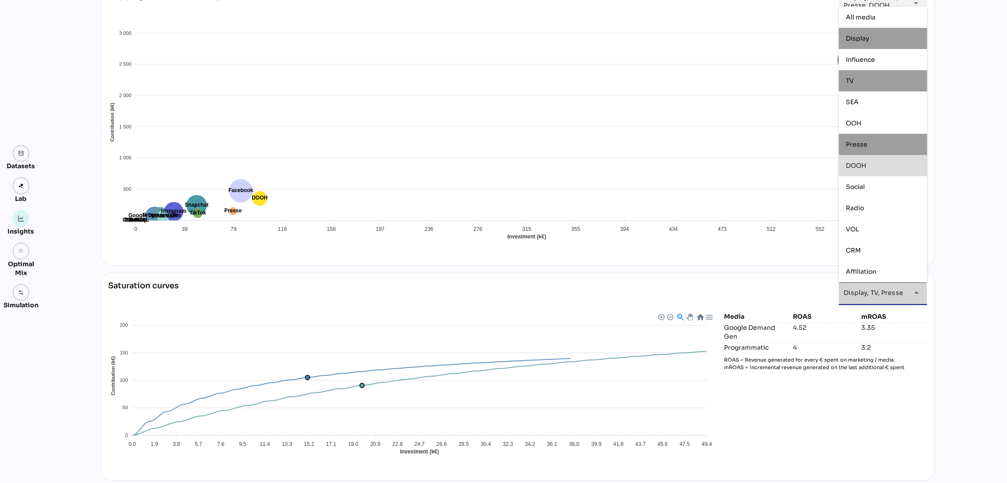
click at [894, 166] on div "DOOH" at bounding box center [883, 166] width 74 height 8
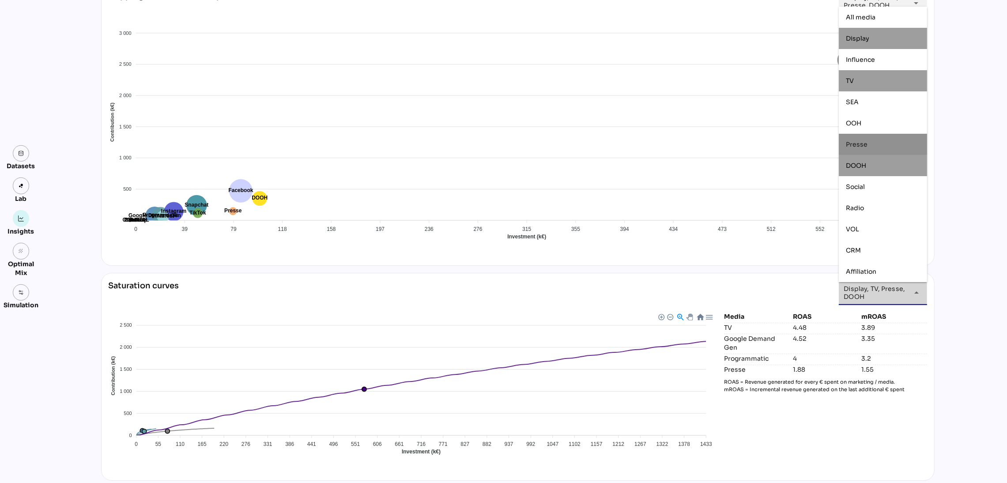
click at [889, 142] on div "Presse" at bounding box center [883, 144] width 74 height 8
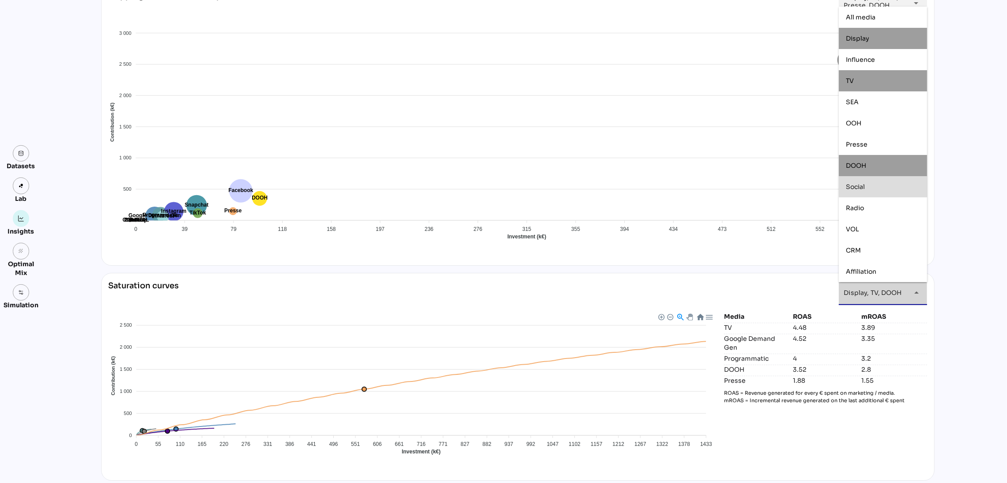
click at [886, 184] on div "Social" at bounding box center [883, 187] width 74 height 8
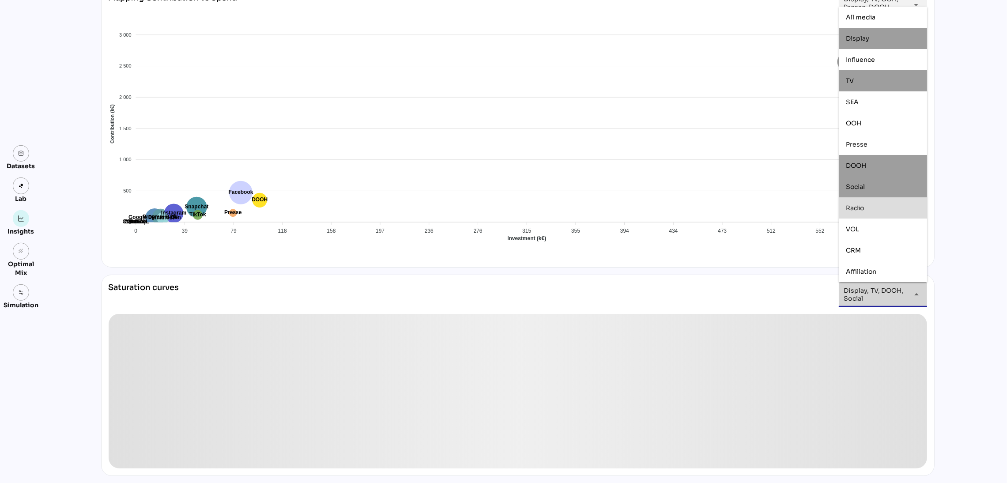
click at [887, 212] on div "Radio" at bounding box center [883, 208] width 74 height 14
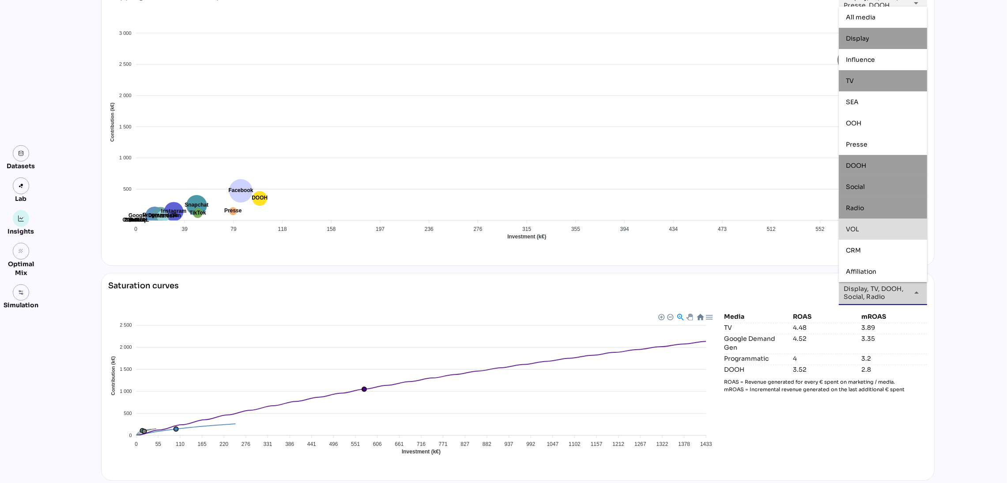
click at [889, 230] on div "VOL" at bounding box center [883, 229] width 74 height 8
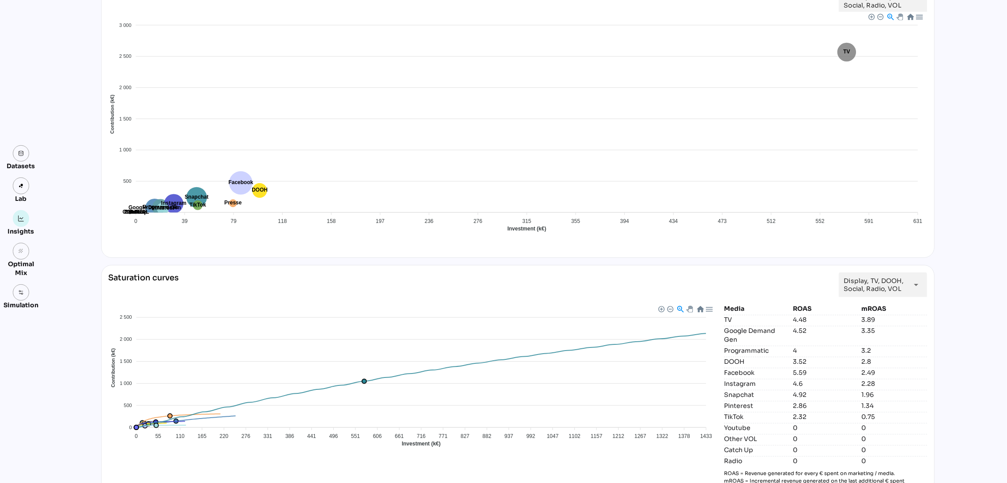
scroll to position [765, 0]
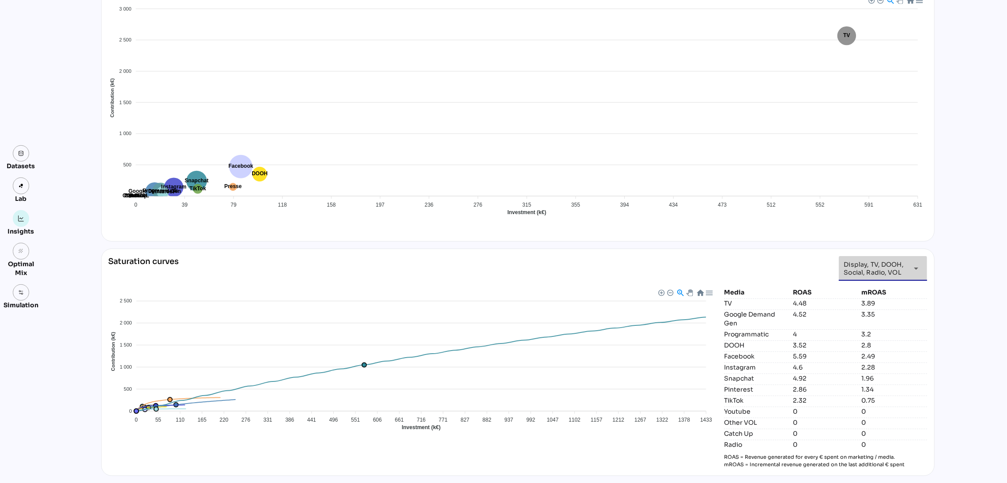
click at [893, 275] on span "Display, TV, DOOH, Social, Radio, VOL" at bounding box center [875, 268] width 62 height 16
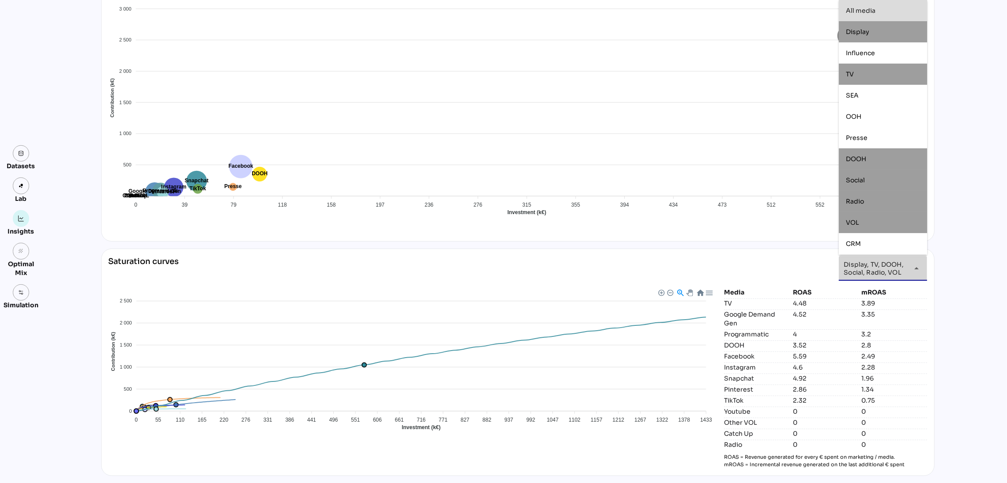
click at [878, 11] on div "All media" at bounding box center [883, 11] width 74 height 8
type input "*********"
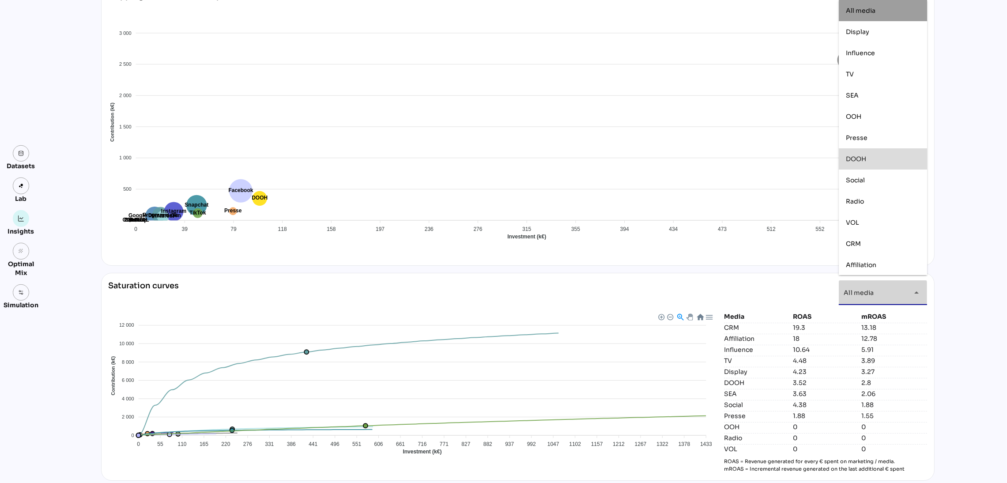
scroll to position [745, 0]
